Goal: Task Accomplishment & Management: Use online tool/utility

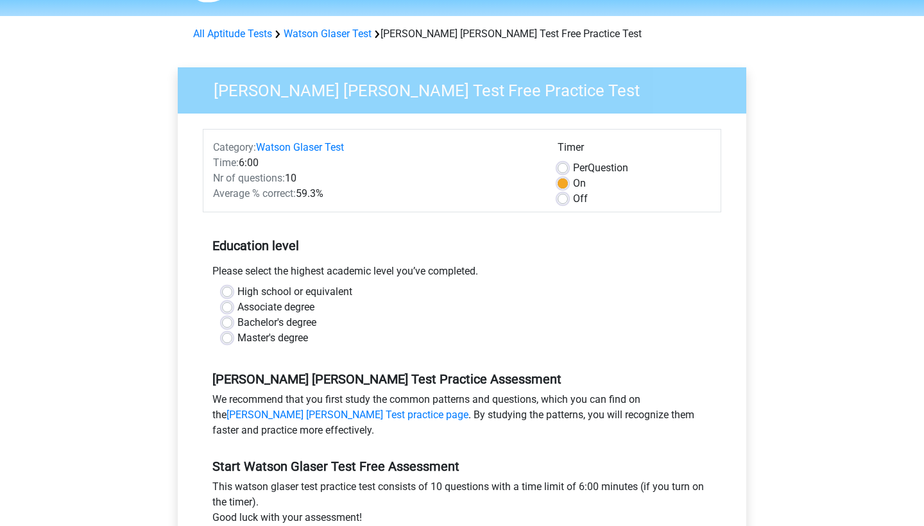
scroll to position [39, 0]
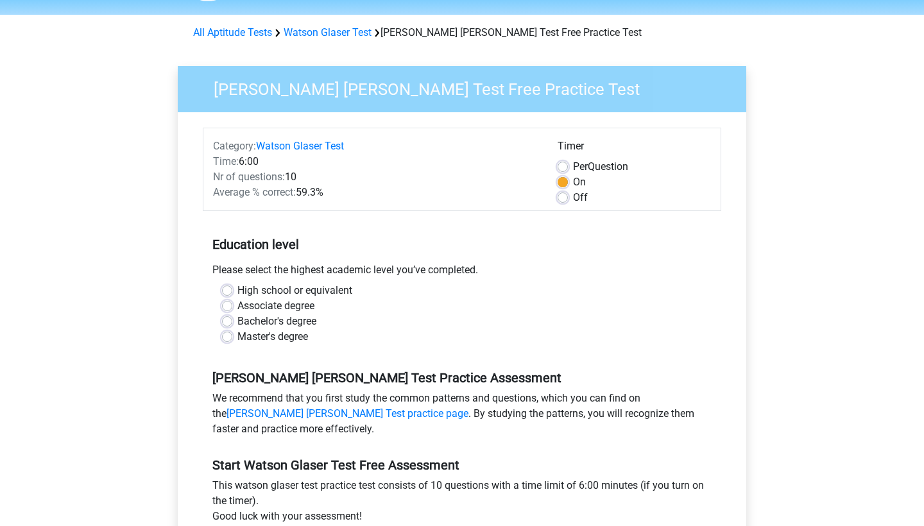
click at [573, 169] on label "Per Question" at bounding box center [600, 166] width 55 height 15
click at [562, 169] on input "Per Question" at bounding box center [562, 165] width 10 height 13
radio input "true"
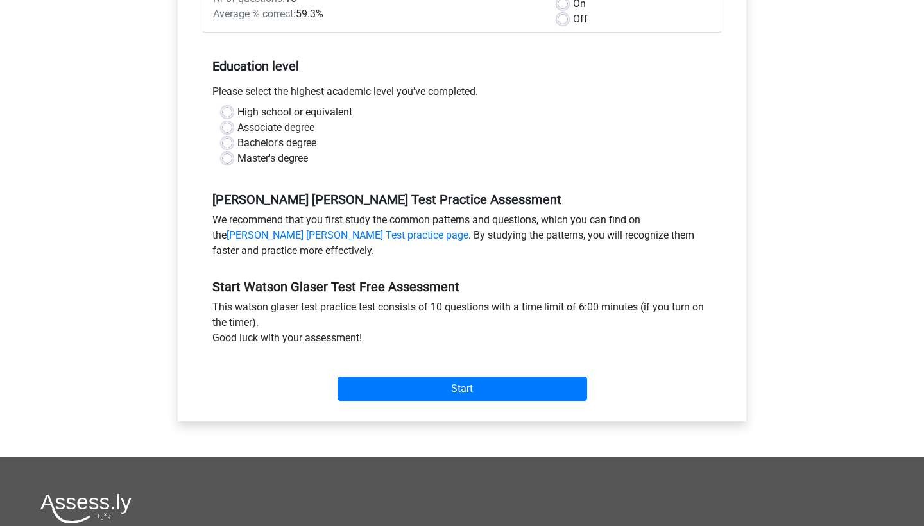
scroll to position [217, 0]
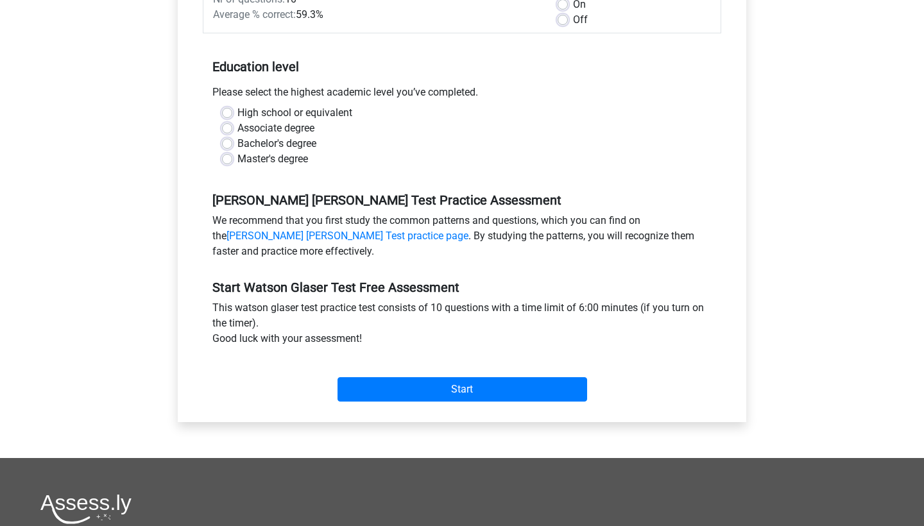
click at [237, 127] on label "Associate degree" at bounding box center [275, 128] width 77 height 15
click at [228, 127] on input "Associate degree" at bounding box center [227, 127] width 10 height 13
radio input "true"
click at [237, 146] on label "Bachelor's degree" at bounding box center [276, 143] width 79 height 15
click at [226, 146] on input "Bachelor's degree" at bounding box center [227, 142] width 10 height 13
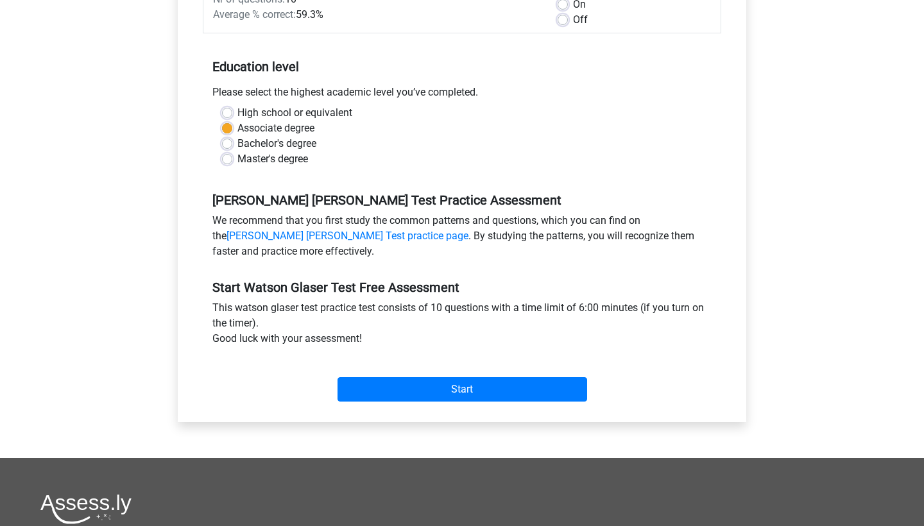
radio input "true"
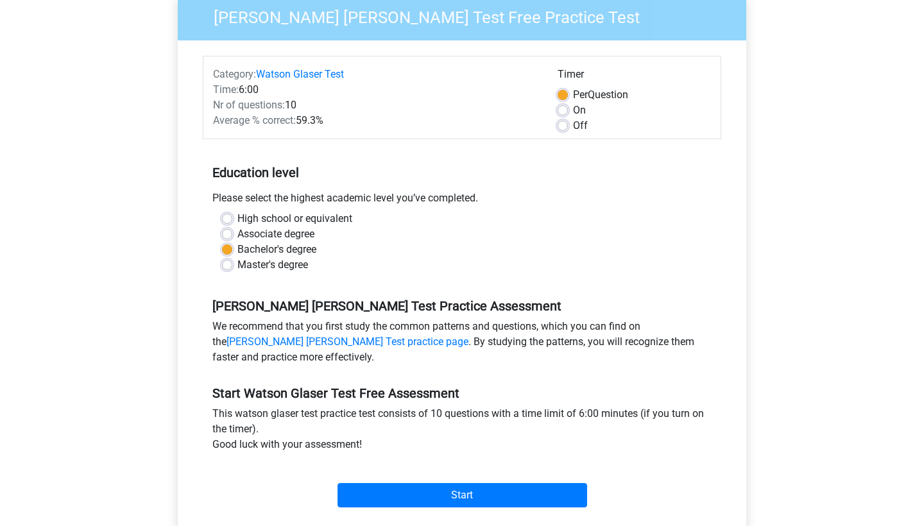
scroll to position [111, 0]
drag, startPoint x: 344, startPoint y: 414, endPoint x: 382, endPoint y: 453, distance: 54.9
click at [382, 453] on div "This [PERSON_NAME] [PERSON_NAME] test practice test consists of 10 questions wi…" at bounding box center [462, 431] width 518 height 51
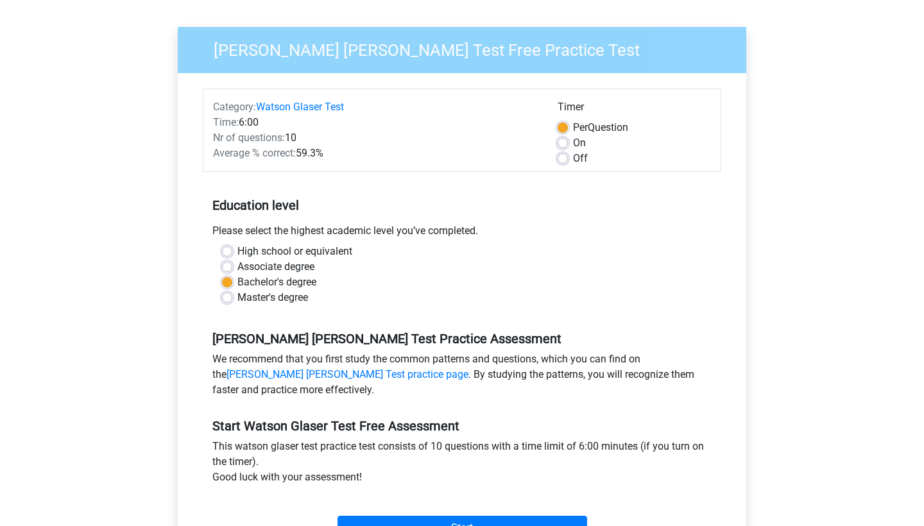
scroll to position [78, 0]
click at [573, 142] on label "On" at bounding box center [579, 142] width 13 height 15
click at [565, 142] on input "On" at bounding box center [562, 141] width 10 height 13
radio input "true"
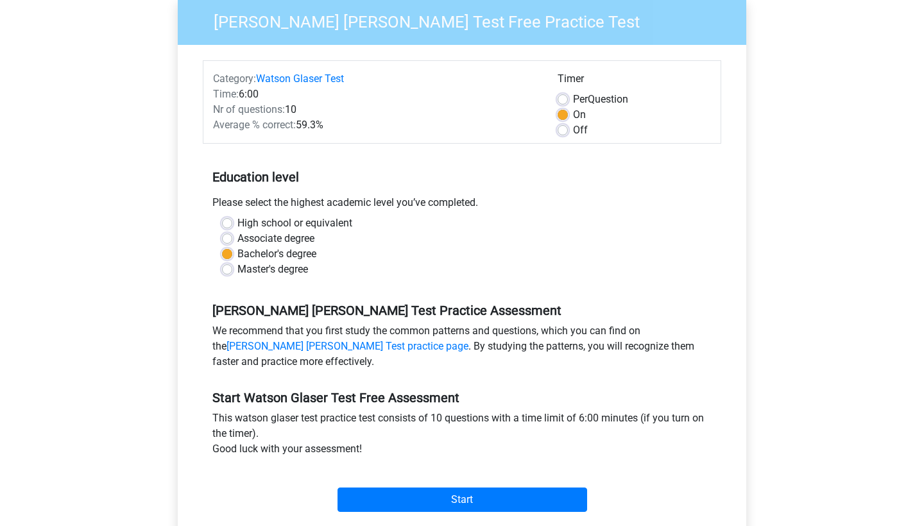
scroll to position [126, 0]
